Goal: Information Seeking & Learning: Learn about a topic

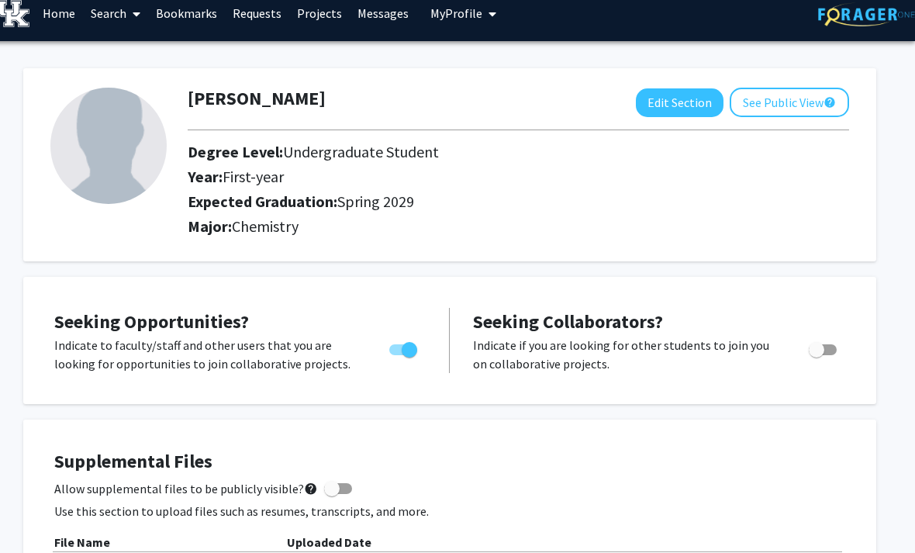
scroll to position [0, 16]
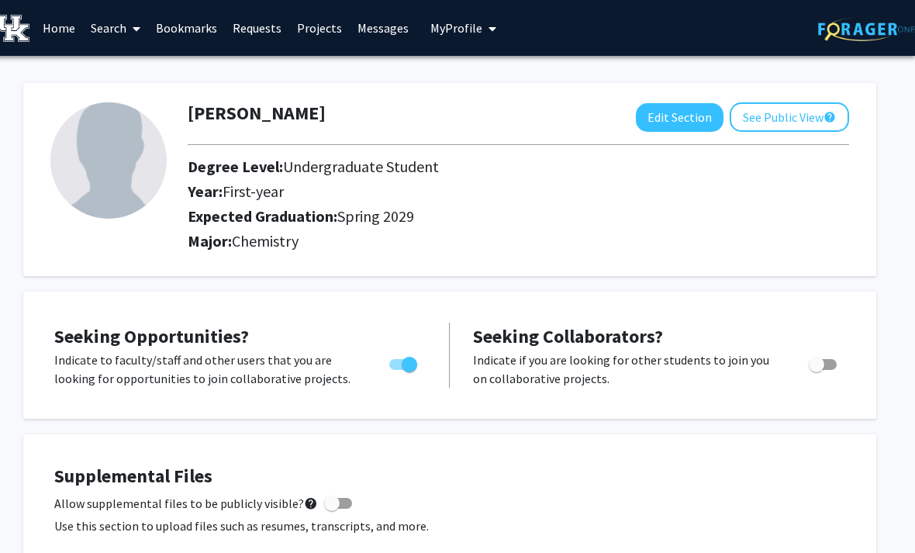
click at [117, 20] on link "Search" at bounding box center [115, 28] width 65 height 54
click at [60, 20] on link "Home" at bounding box center [59, 28] width 48 height 54
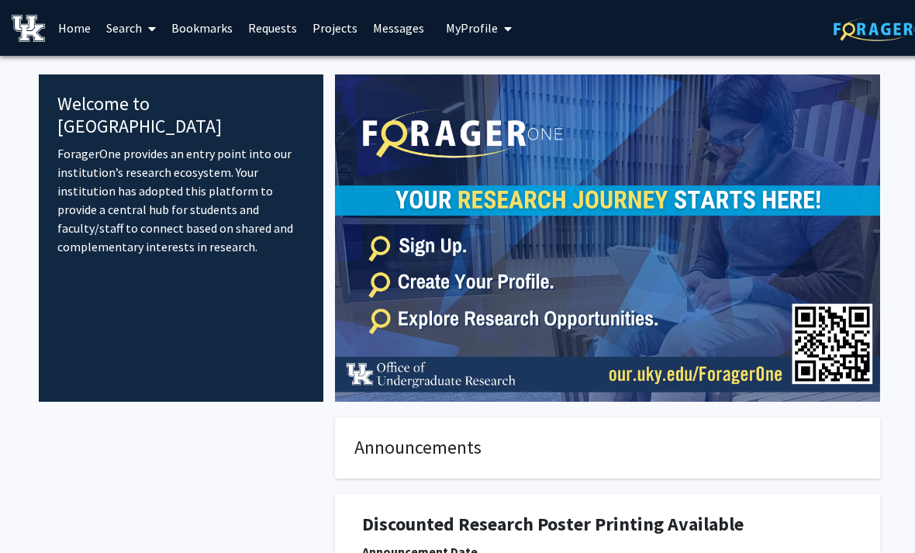
click at [777, 178] on img at bounding box center [607, 237] width 545 height 327
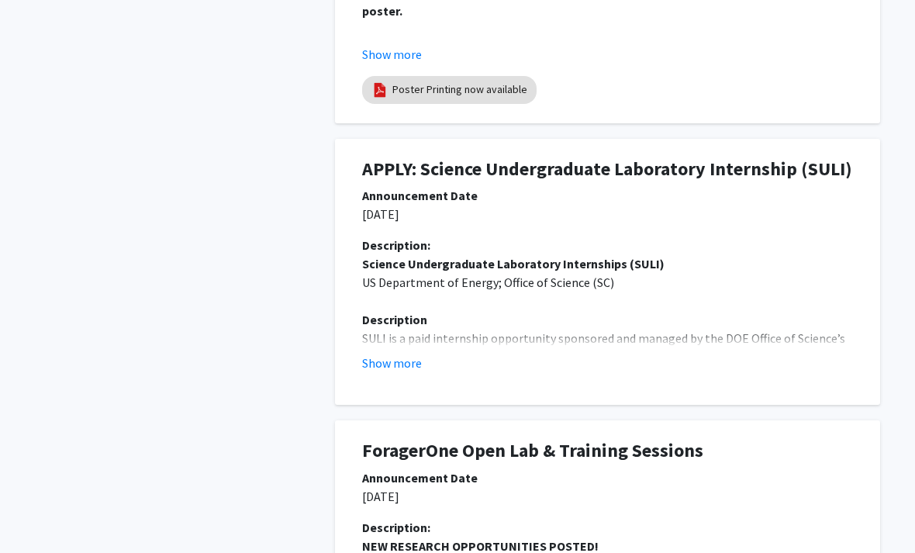
scroll to position [660, 0]
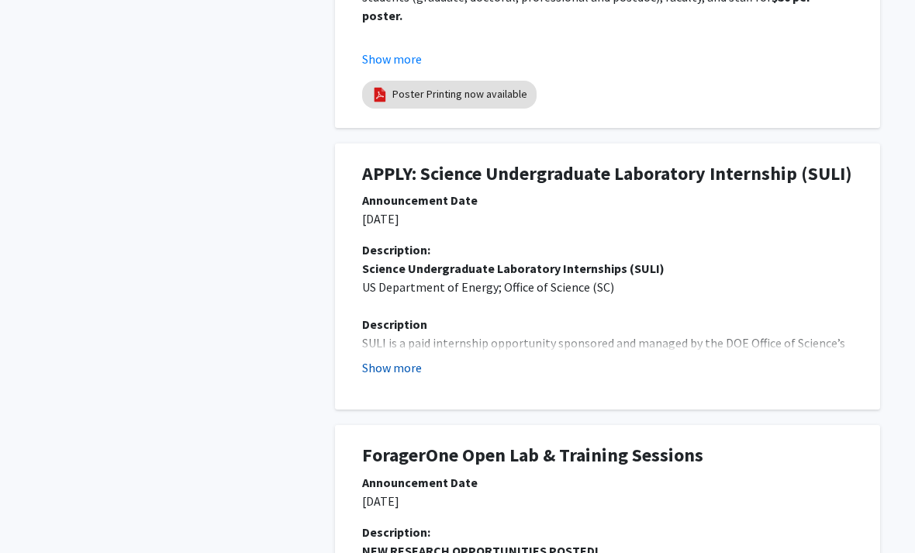
click at [380, 358] on button "Show more" at bounding box center [392, 367] width 60 height 19
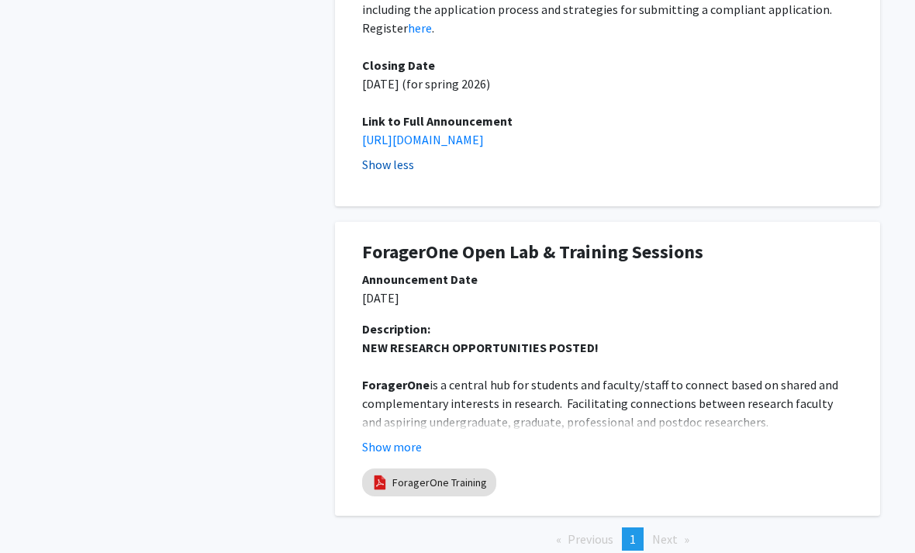
scroll to position [1490, 0]
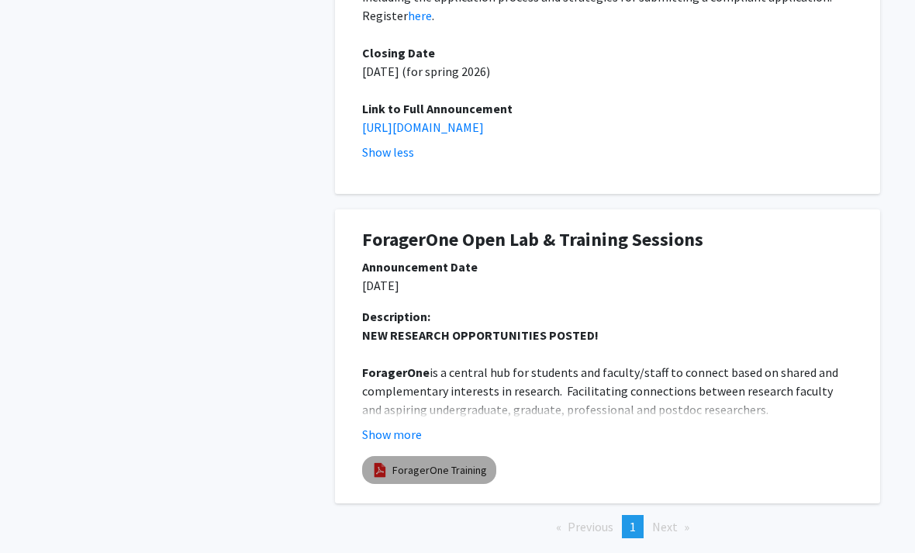
click at [465, 462] on link "ForagerOne Training" at bounding box center [440, 470] width 95 height 16
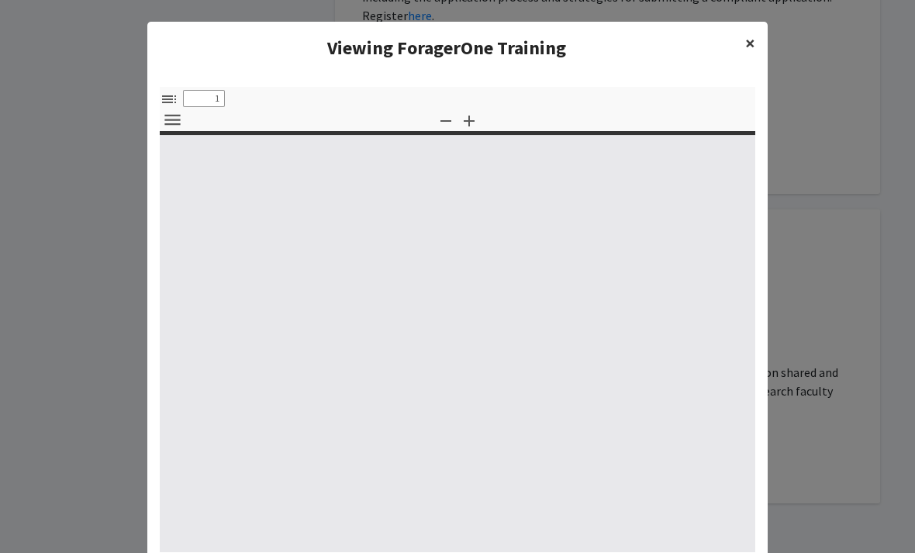
click at [741, 50] on button "×" at bounding box center [750, 43] width 35 height 43
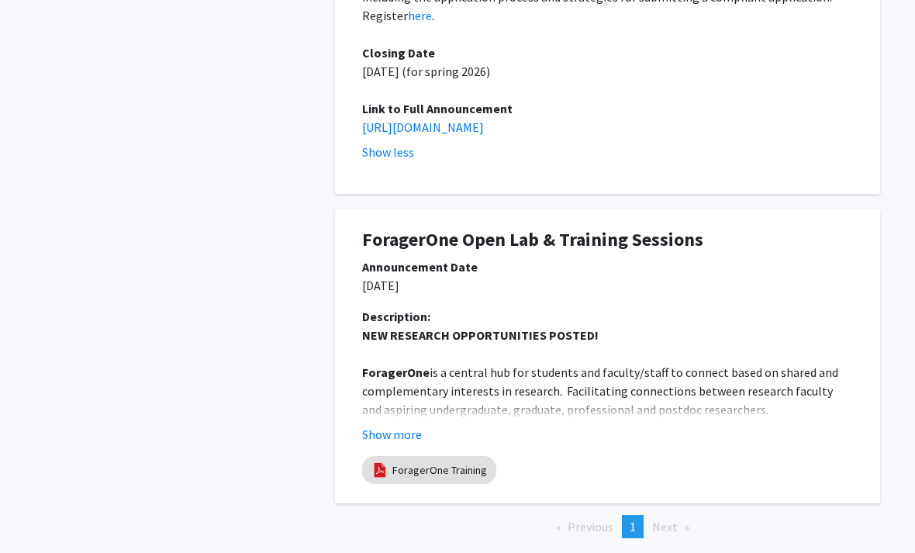
type input "0"
select select "custom"
click at [401, 425] on button "Show more" at bounding box center [392, 434] width 60 height 19
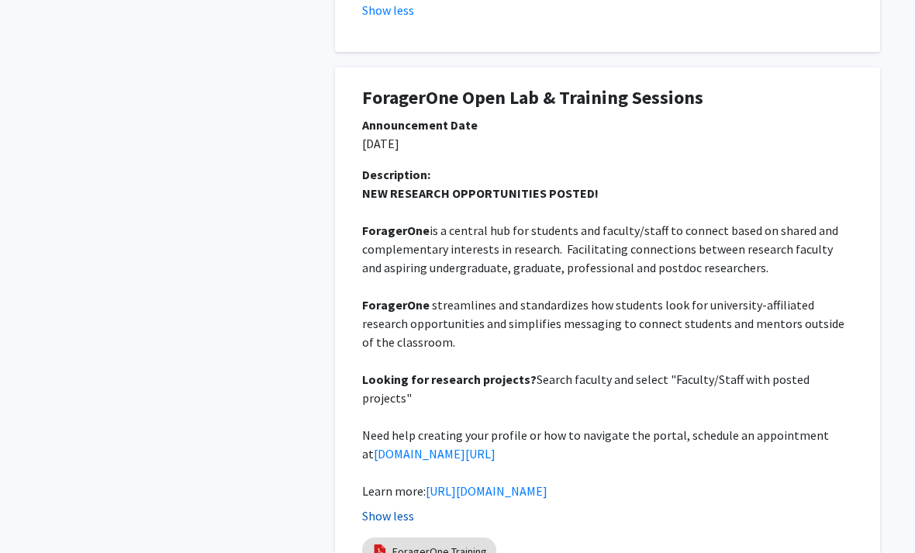
scroll to position [1638, 0]
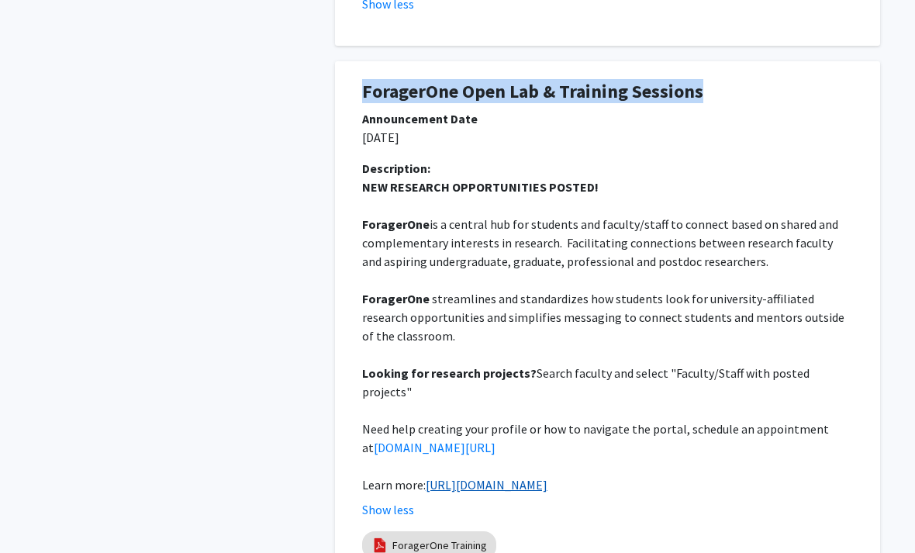
click at [548, 478] on link "[URL][DOMAIN_NAME]" at bounding box center [487, 486] width 122 height 16
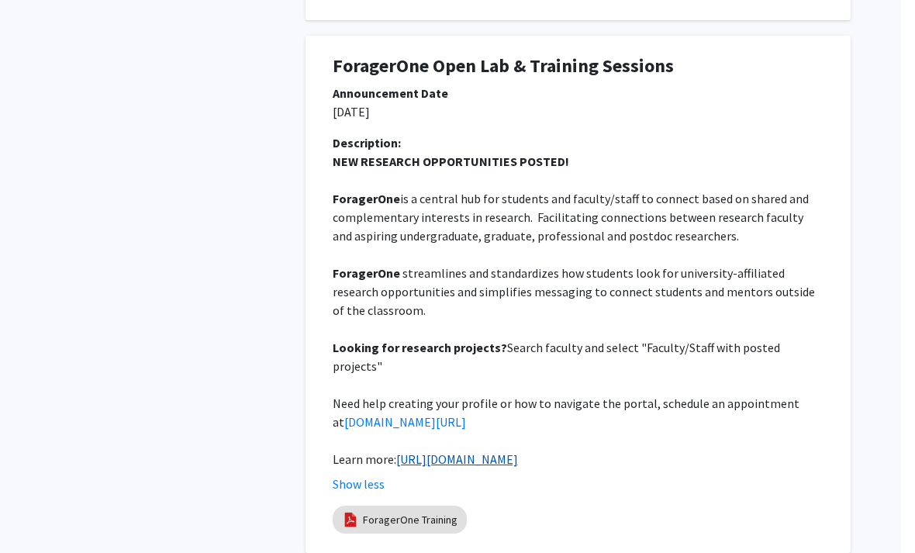
scroll to position [1704, 16]
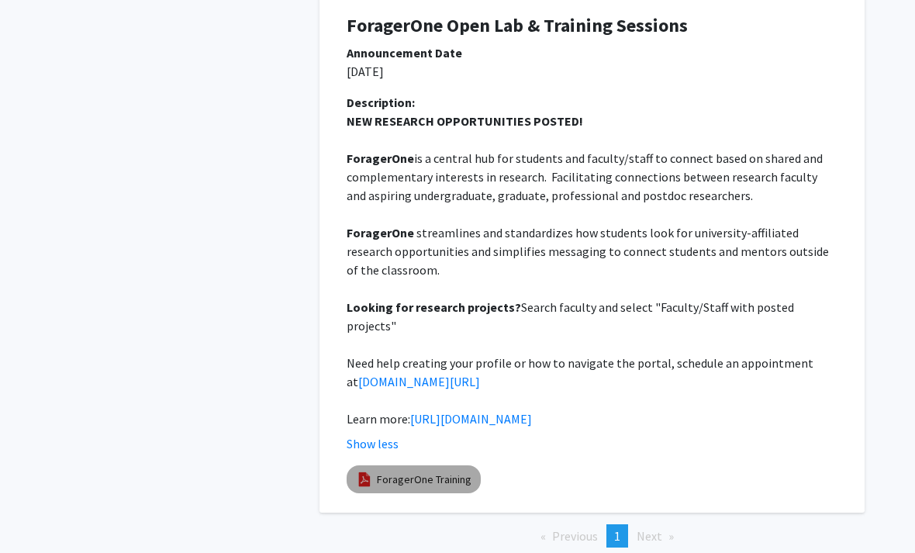
click at [430, 472] on link "ForagerOne Training" at bounding box center [424, 480] width 95 height 16
select select "custom"
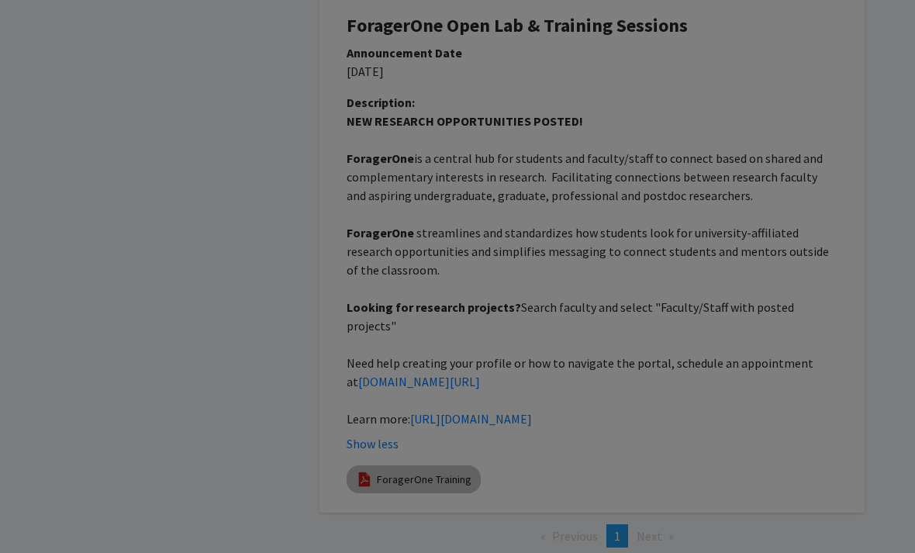
type input "0"
select select "custom"
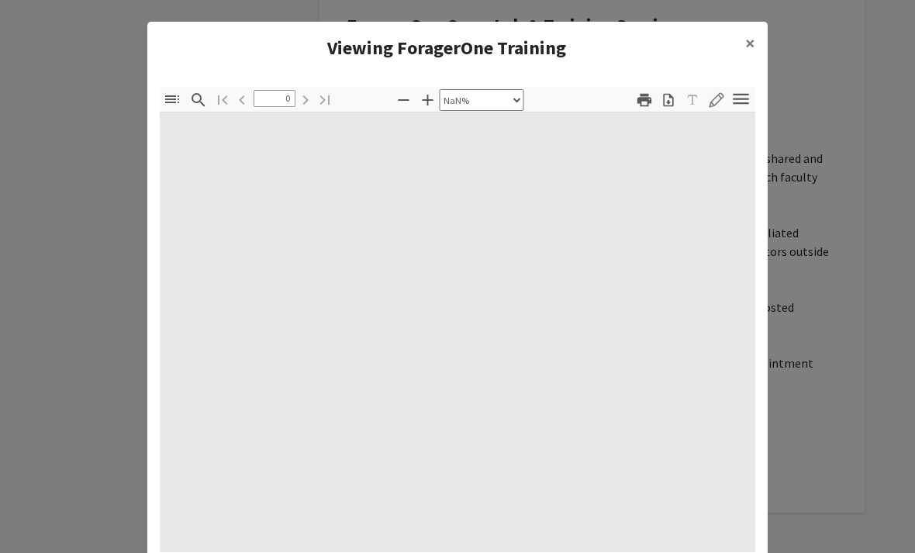
type input "1"
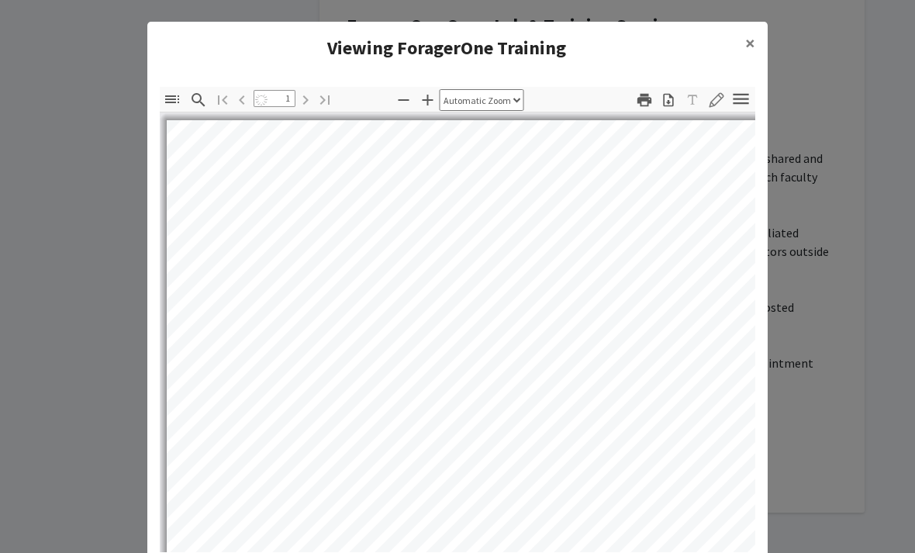
select select "auto"
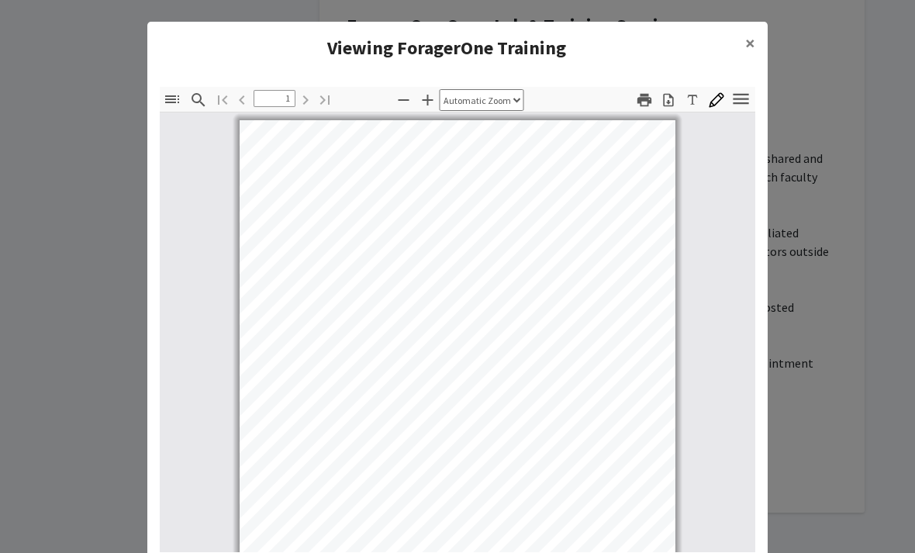
scroll to position [0, 0]
click at [832, 240] on modal-container "Viewing ForagerOne Training × Thumbnails Document Outline Attachments Layers Cu…" at bounding box center [457, 276] width 915 height 553
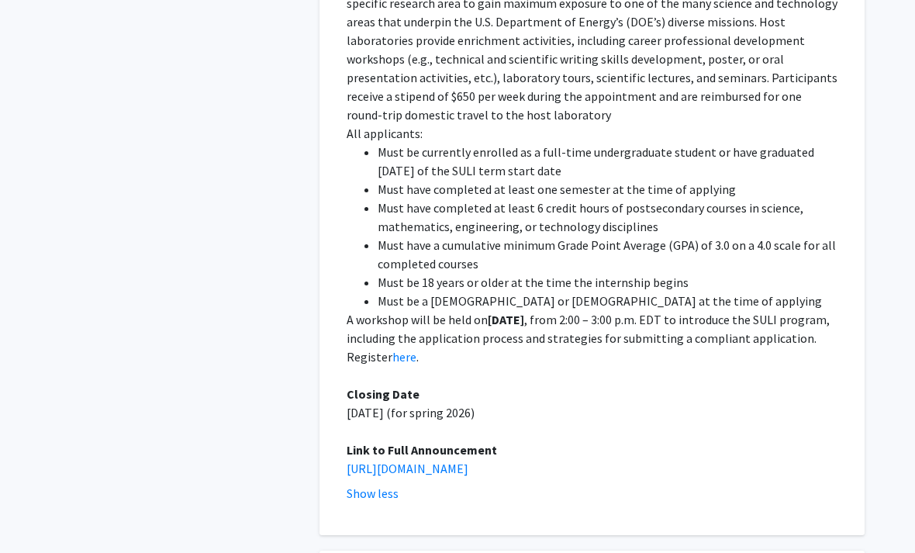
scroll to position [1151, 16]
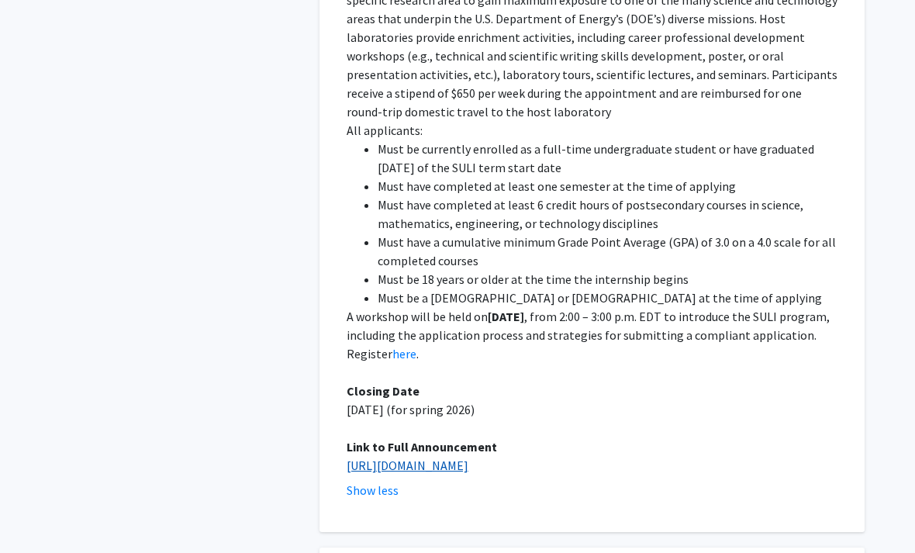
click at [469, 458] on link "[URL][DOMAIN_NAME]" at bounding box center [408, 466] width 122 height 16
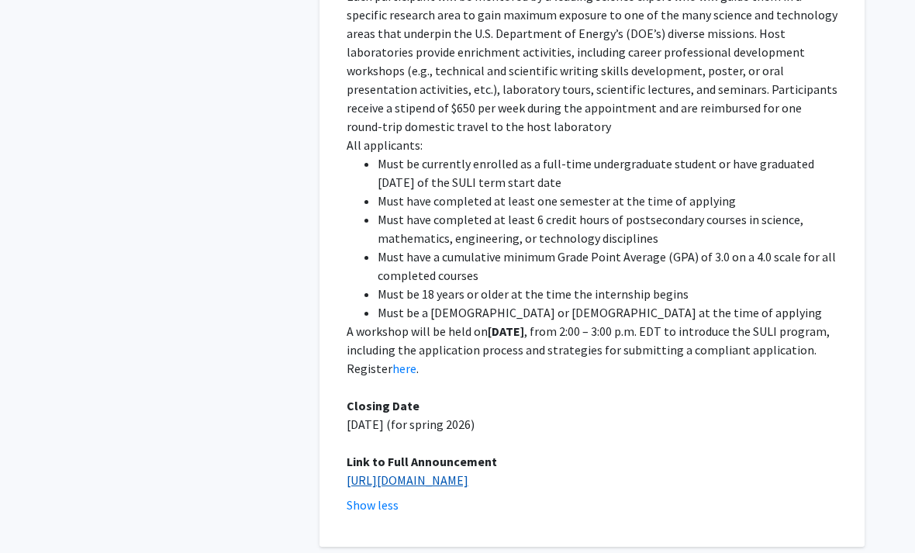
scroll to position [1131, 16]
